Goal: Subscribe to service/newsletter

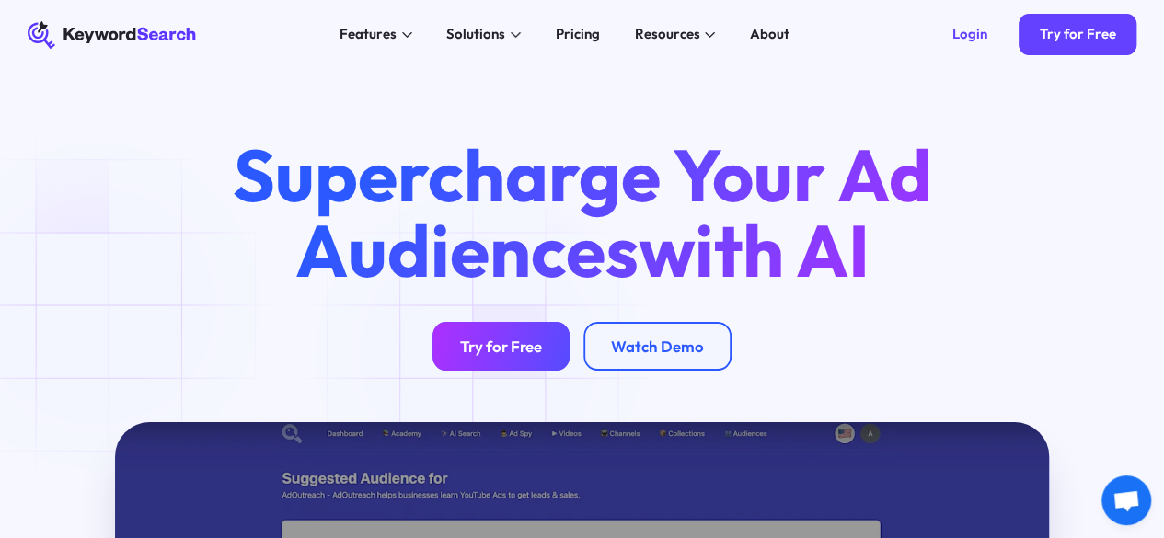
click at [484, 355] on div "Try for Free" at bounding box center [501, 346] width 82 height 19
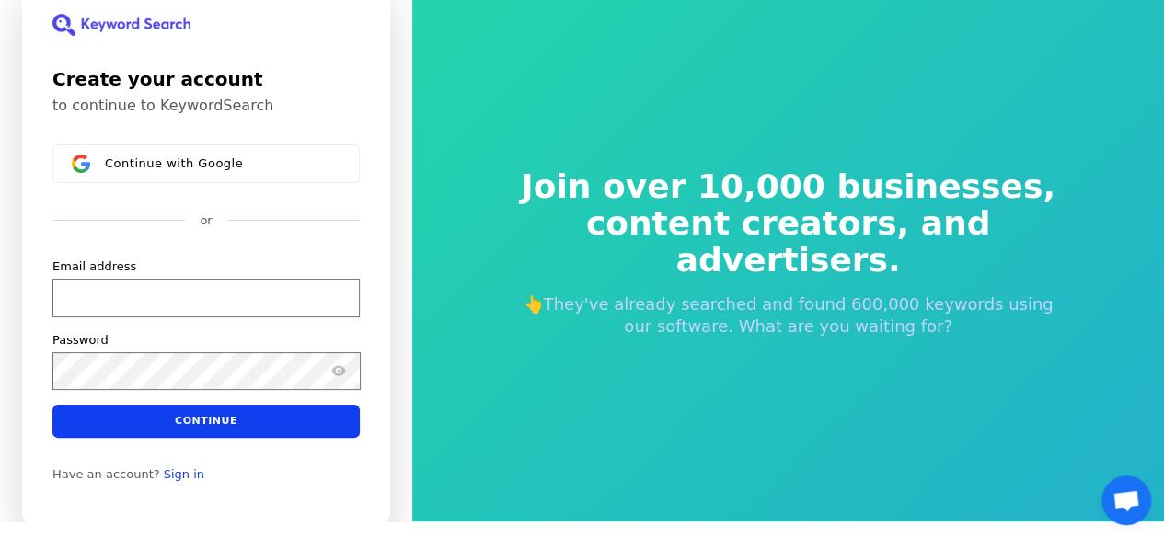
scroll to position [22, 0]
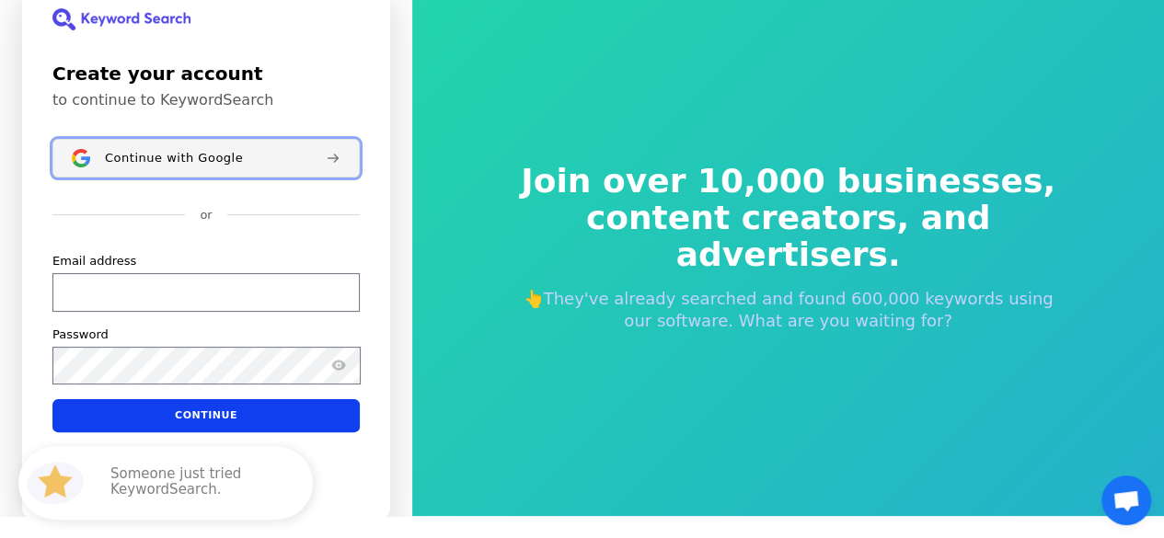
click at [190, 159] on span "Continue with Google" at bounding box center [174, 158] width 138 height 15
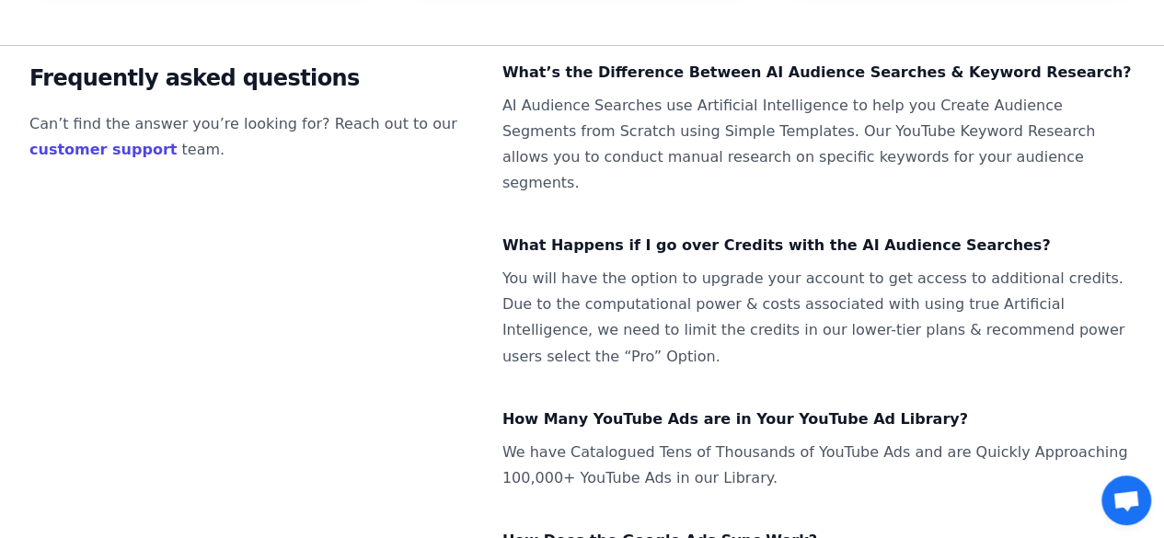
scroll to position [1423, 0]
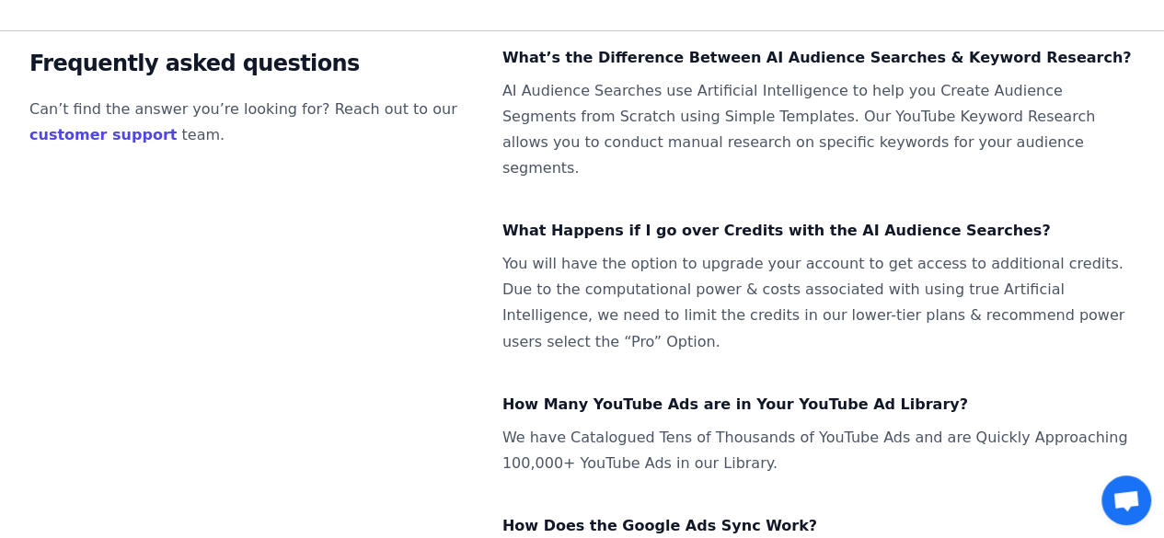
click at [1115, 489] on span "Open chat" at bounding box center [1127, 501] width 50 height 50
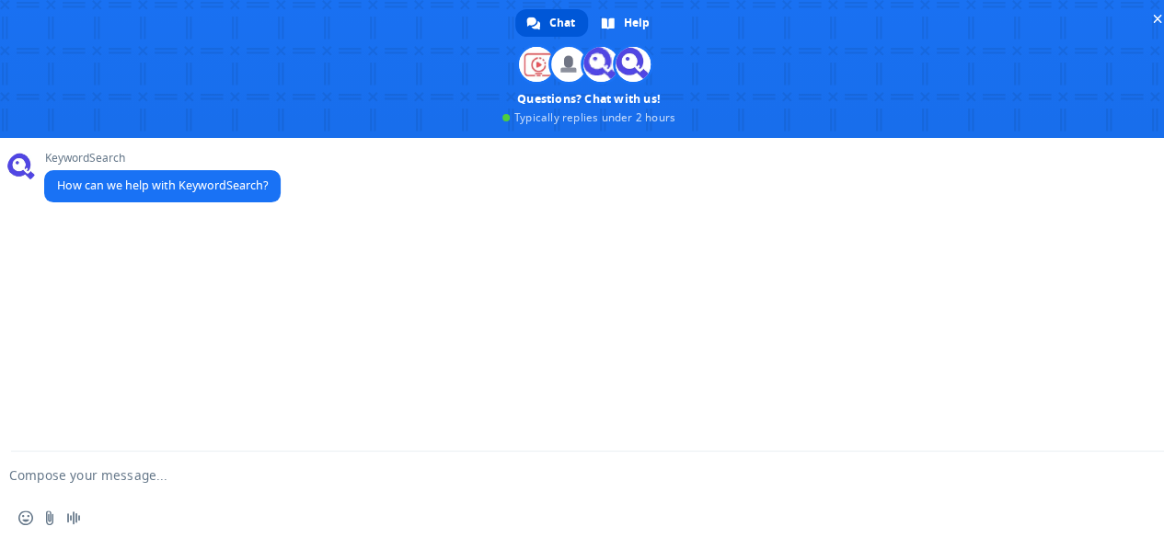
click at [123, 283] on div "KeywordSearch How can we help with KeywordSearch?" at bounding box center [589, 295] width 1178 height 314
click at [40, 470] on textarea "Compose your message..." at bounding box center [559, 476] width 1101 height 17
click at [414, 480] on textarea "Hi i have selected free. why this is taking me to the" at bounding box center [559, 476] width 1101 height 17
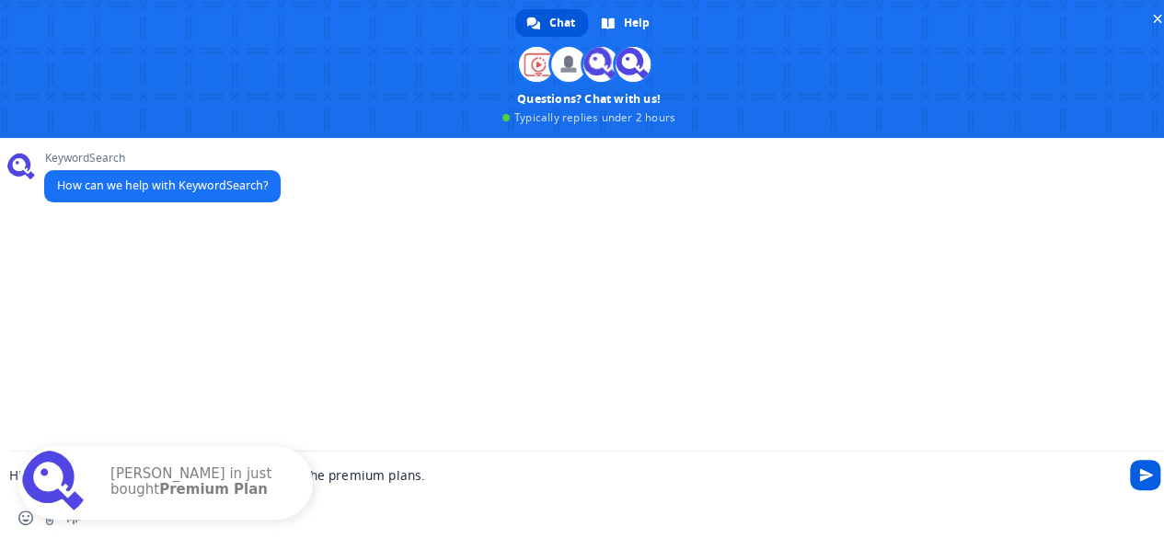
type textarea "Hi i have selected free. why this is taking me to the premium plans."
click at [1145, 468] on span "Send" at bounding box center [1146, 475] width 14 height 14
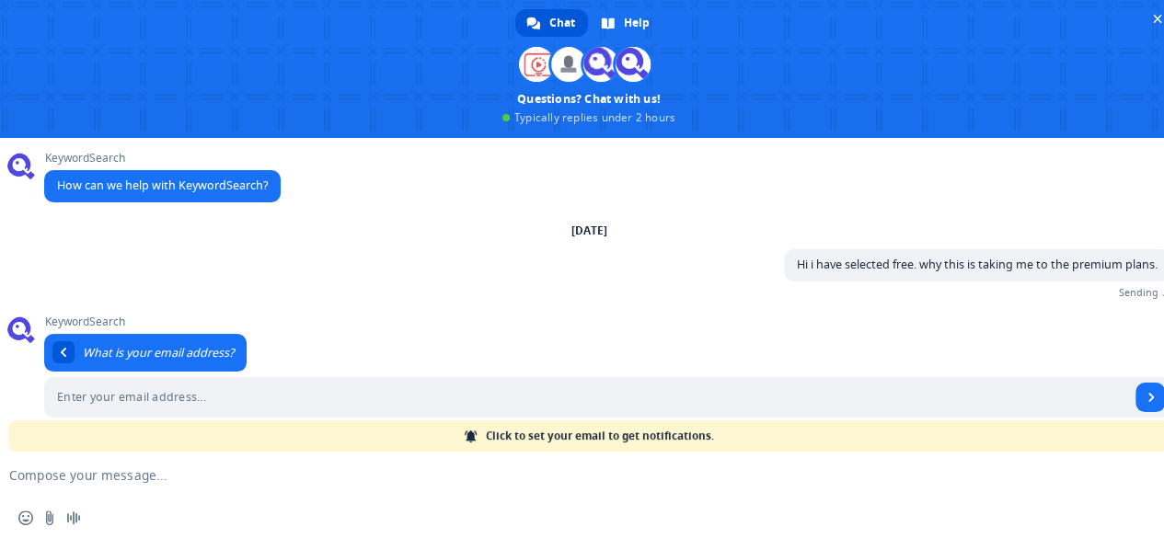
scroll to position [2, 0]
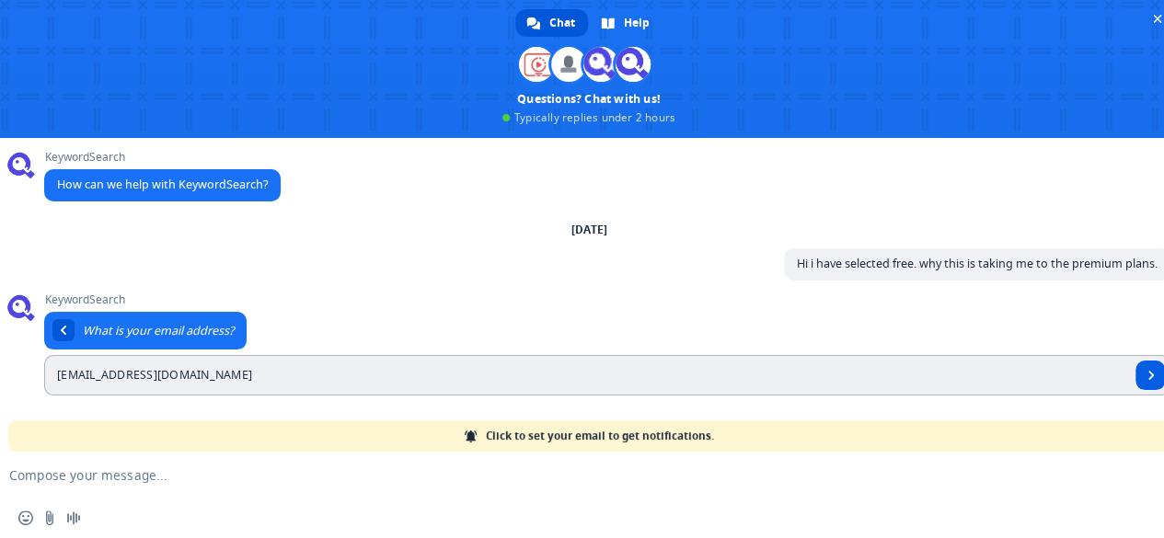
type input "info@alsahiinternationaltravel.com"
click at [1136, 376] on span "Send" at bounding box center [1150, 375] width 29 height 29
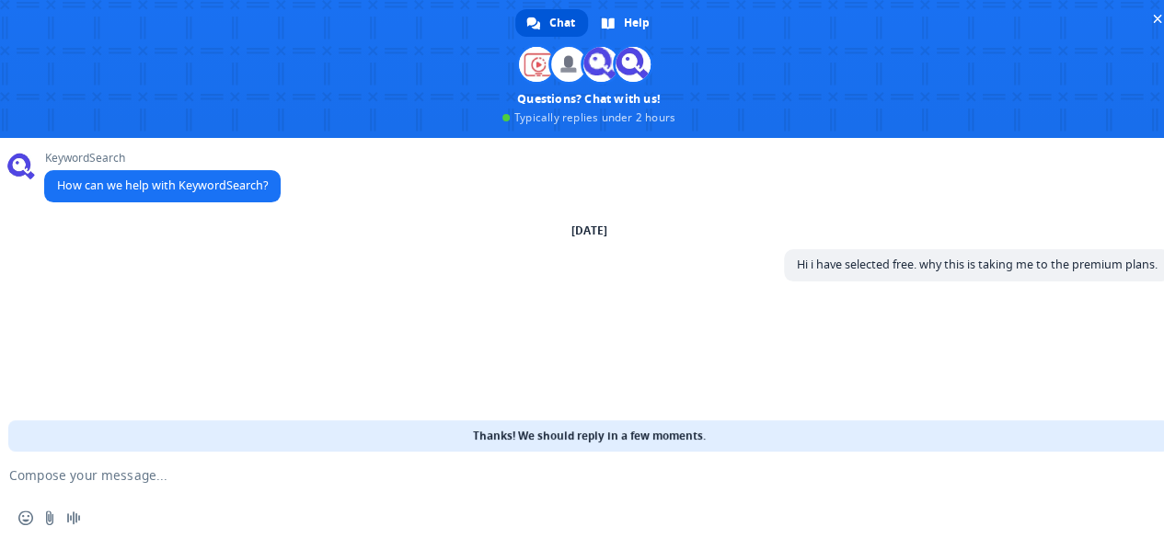
scroll to position [0, 0]
click at [145, 475] on textarea "Compose your message..." at bounding box center [559, 476] width 1101 height 17
click at [568, 23] on span "Chat" at bounding box center [562, 23] width 26 height 28
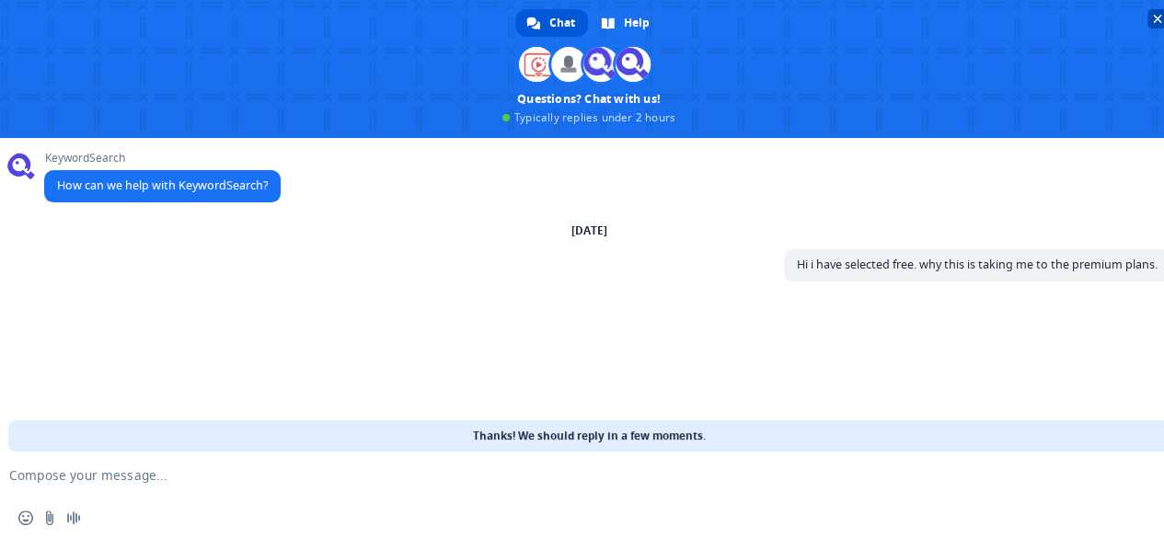
scroll to position [1147, 0]
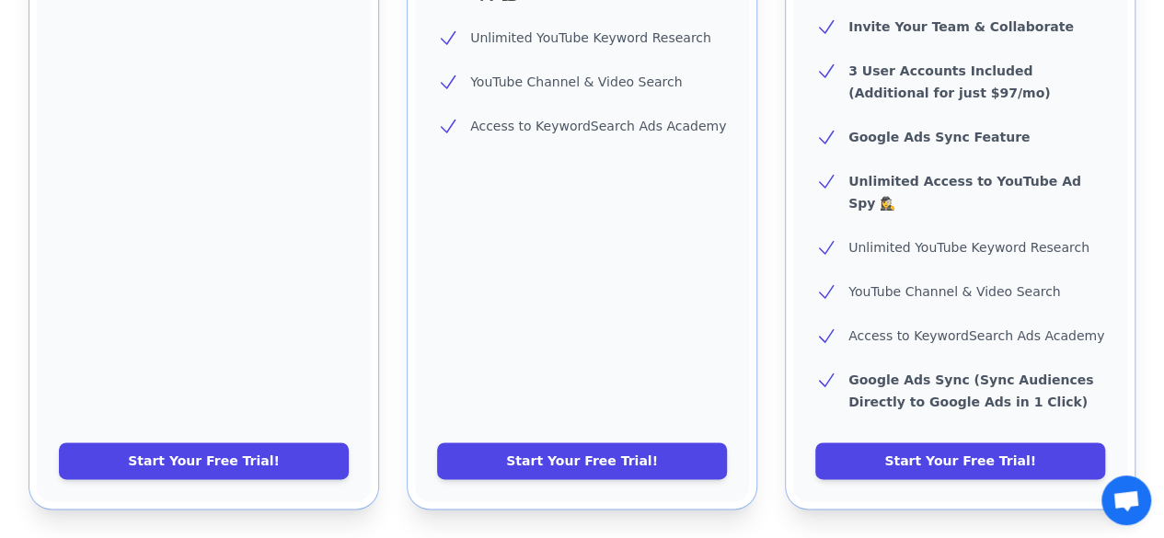
scroll to position [3, 0]
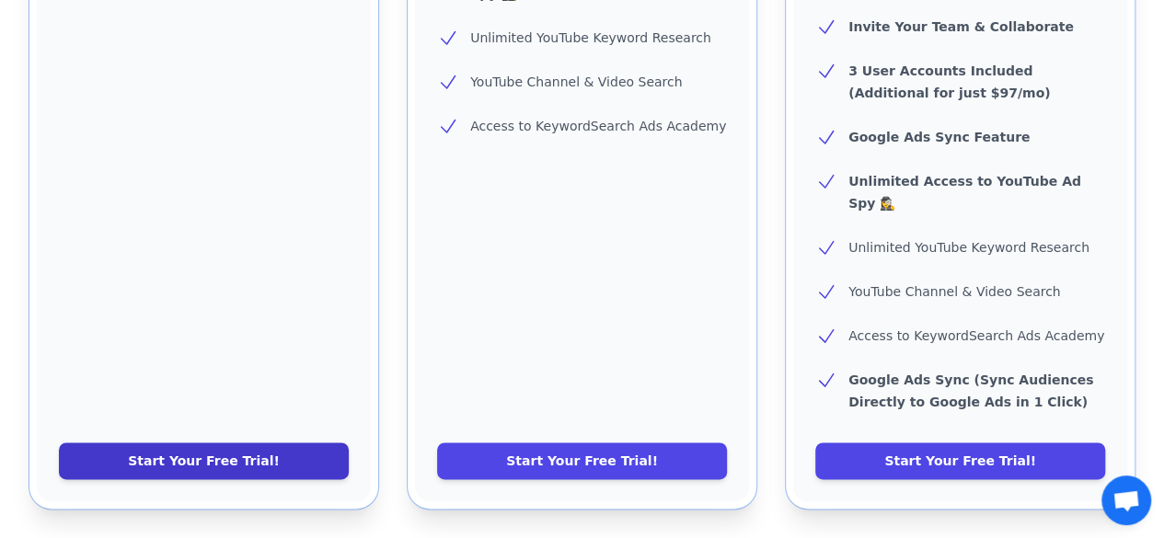
click at [202, 443] on link "Start Your Free Trial!" at bounding box center [204, 461] width 290 height 37
